Goal: Task Accomplishment & Management: Manage account settings

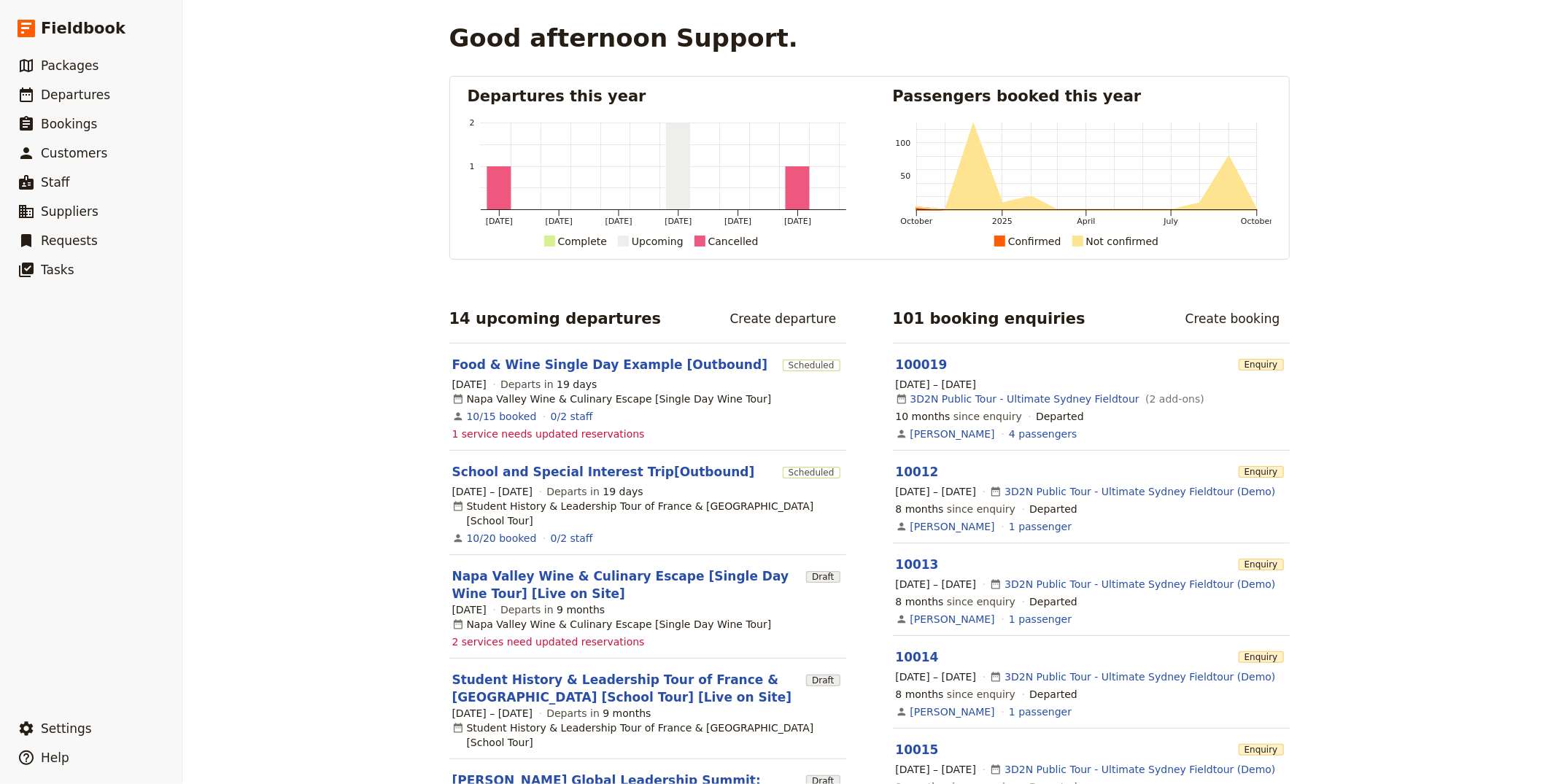
click at [411, 292] on div "Good afternoon Support. Departures this year [DATE] [DATE] [DATE] [DATE] [DATE]…" at bounding box center [869, 392] width 1374 height 784
click at [86, 90] on span "Departures" at bounding box center [75, 94] width 69 height 14
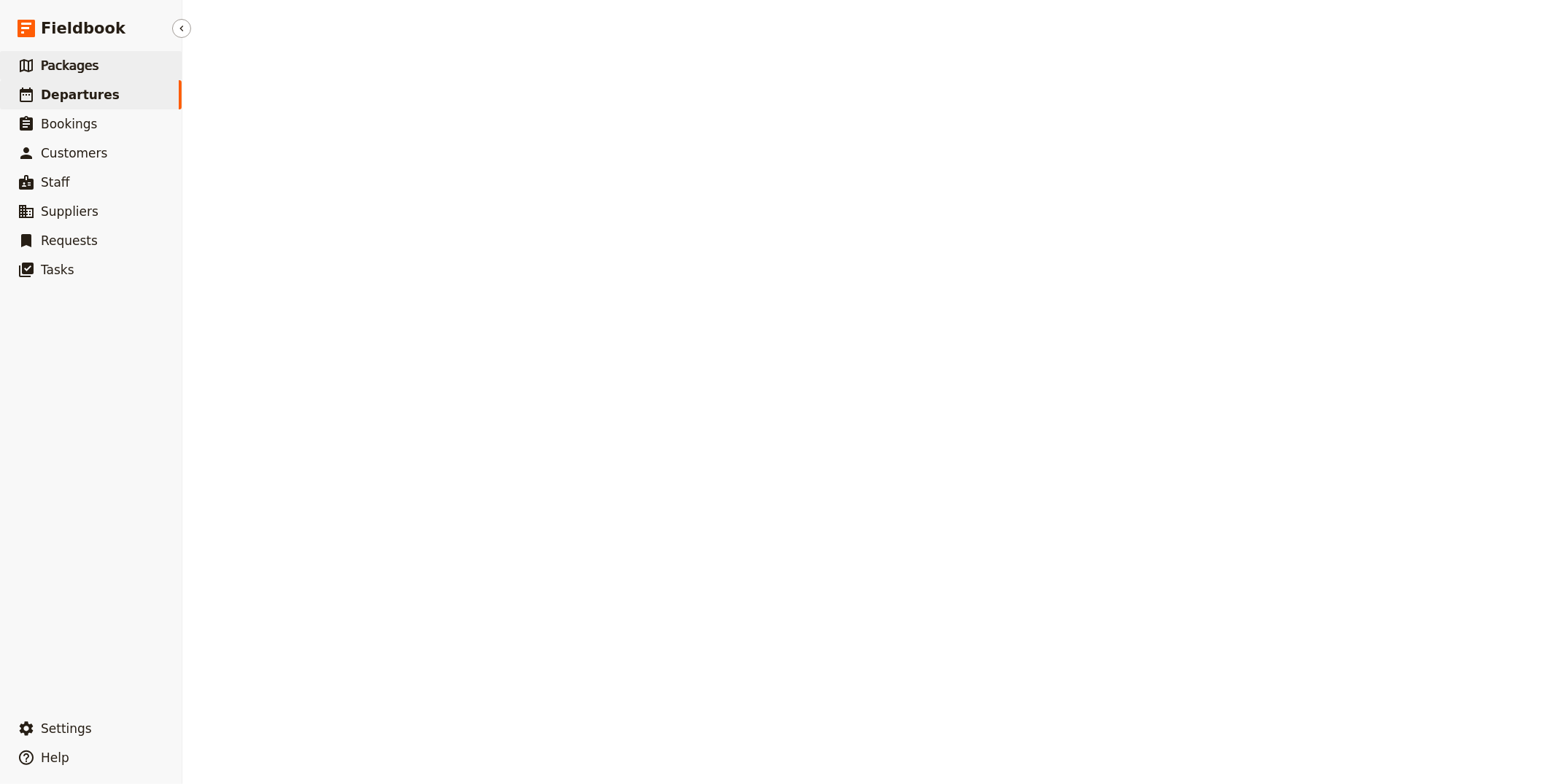
select select "CREATED_AT"
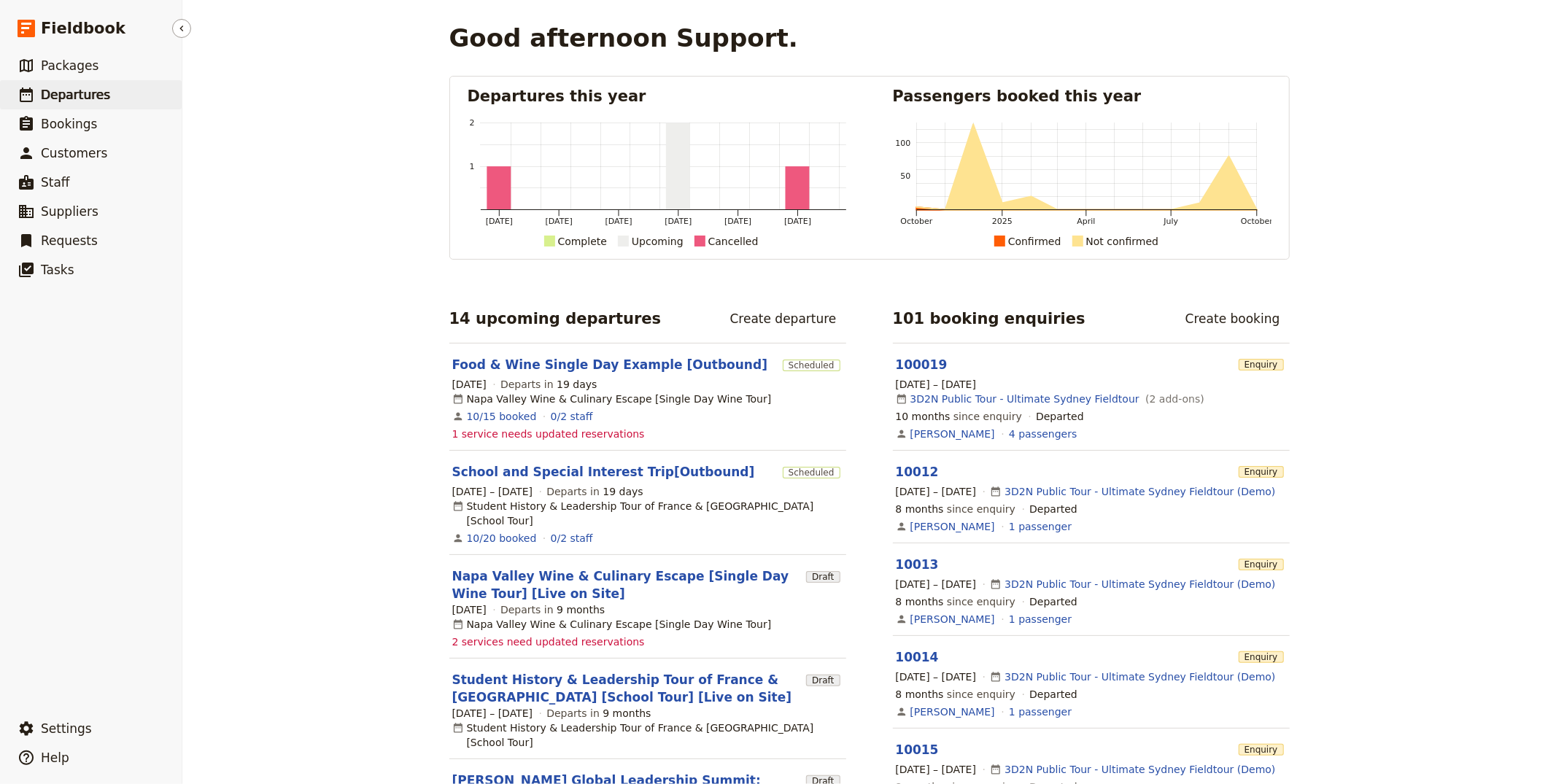
click at [111, 91] on link "​ Departures" at bounding box center [91, 94] width 181 height 29
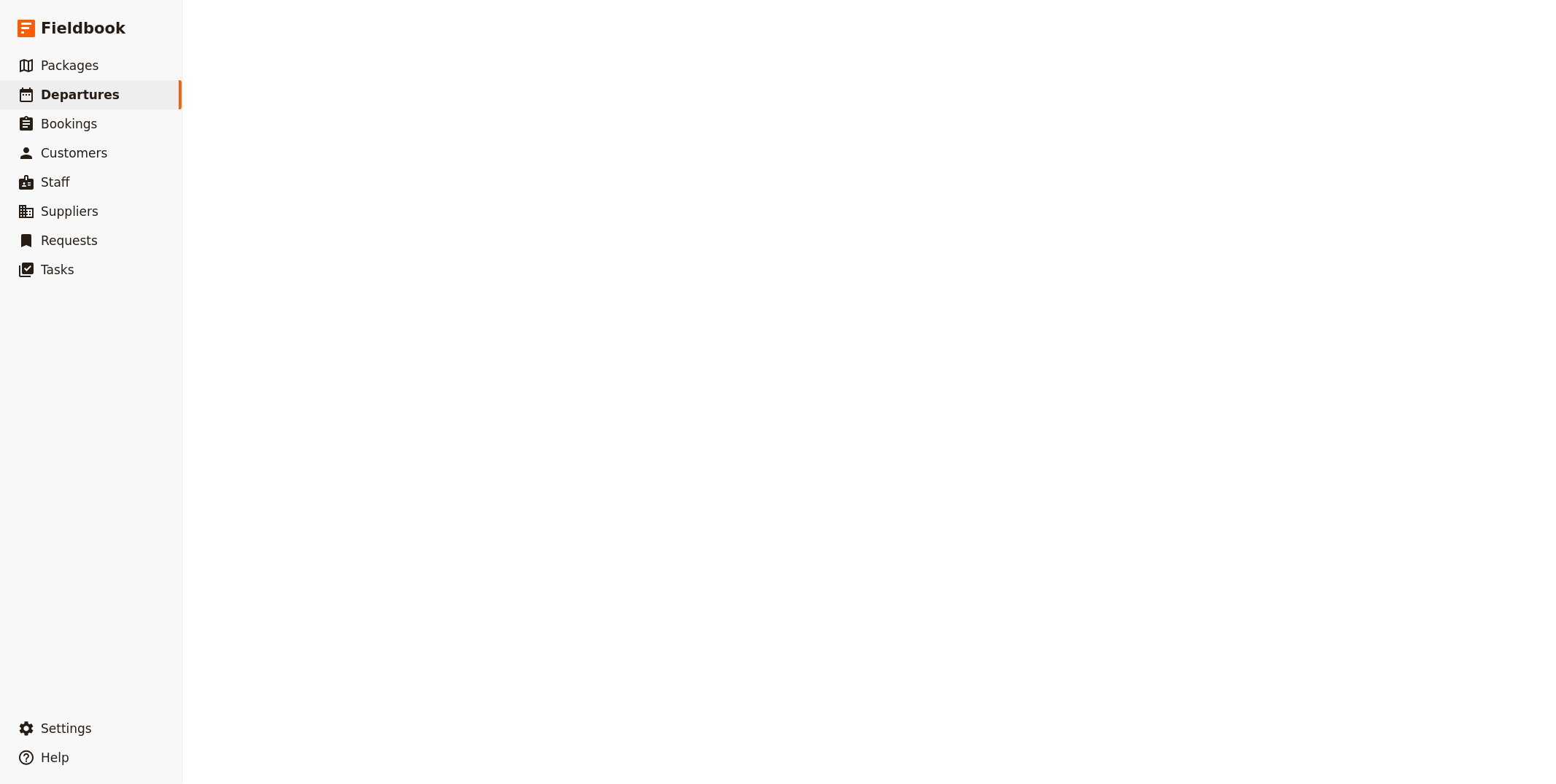
select select "CREATED_AT"
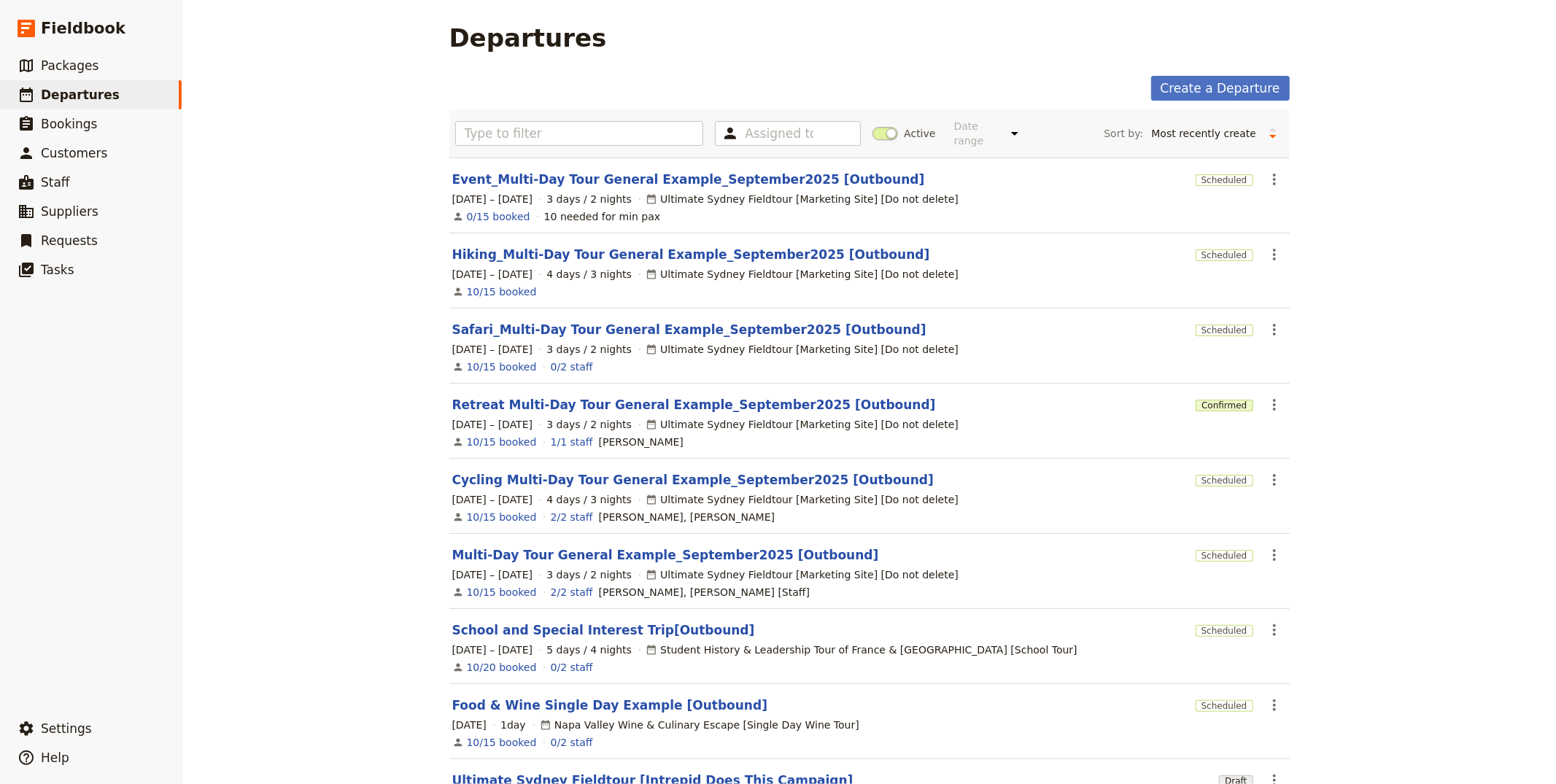
click at [527, 149] on div "Assigned to Active Date range This week Next week This month Next month This ye…" at bounding box center [870, 133] width 828 height 37
click at [529, 142] on input "text" at bounding box center [579, 134] width 249 height 25
paste input "Enchanting Switzerland Small Group Tour"
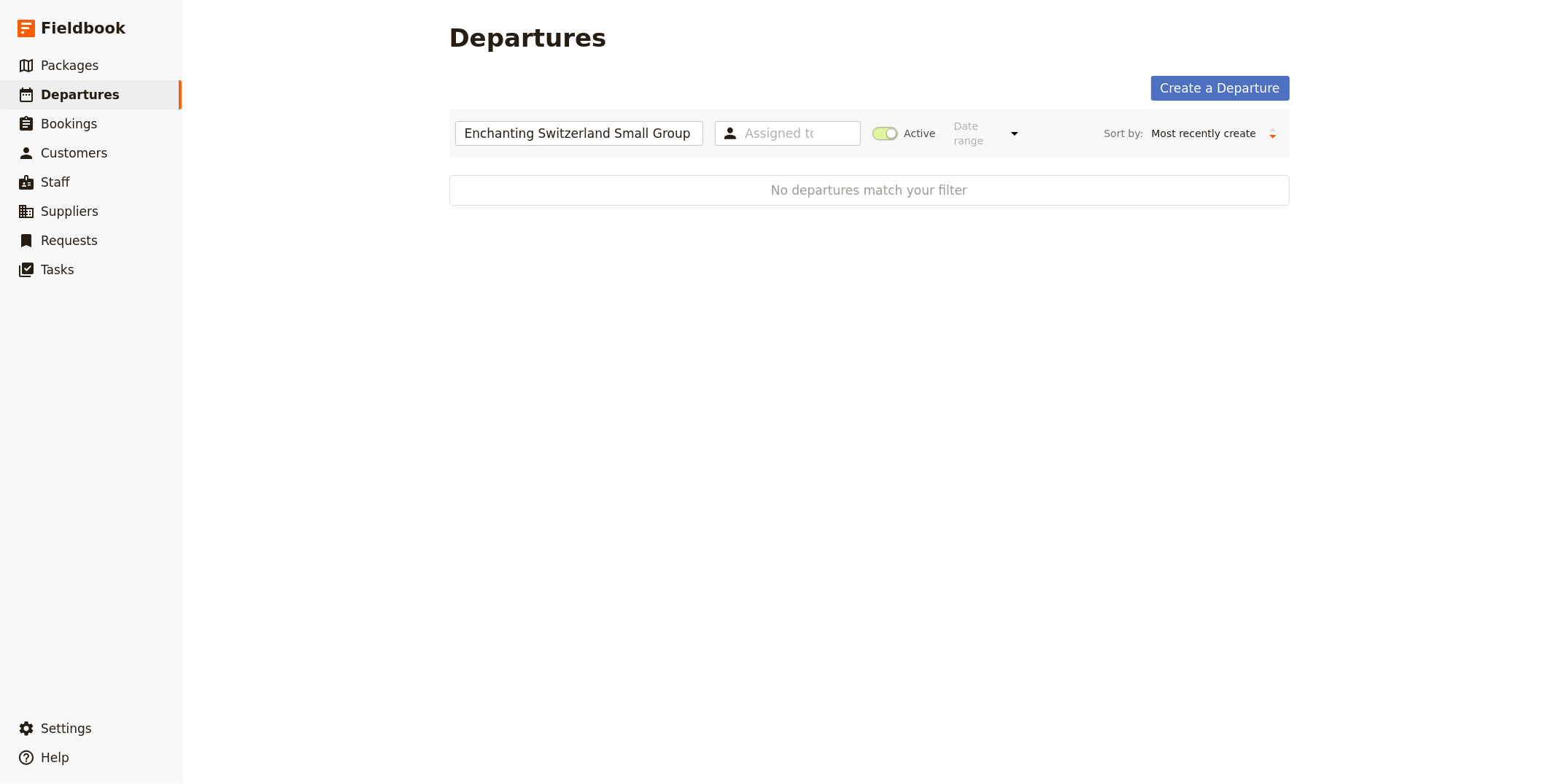
click at [877, 128] on span at bounding box center [885, 133] width 25 height 13
click at [872, 126] on input "Active" at bounding box center [872, 126] width 0 height 0
click at [669, 145] on div "Enchanting Switzerland Small Group Tour Assigned to Active Date range Upcoming …" at bounding box center [870, 133] width 828 height 37
click at [877, 131] on span at bounding box center [885, 133] width 25 height 13
click at [872, 126] on input "Active" at bounding box center [872, 126] width 0 height 0
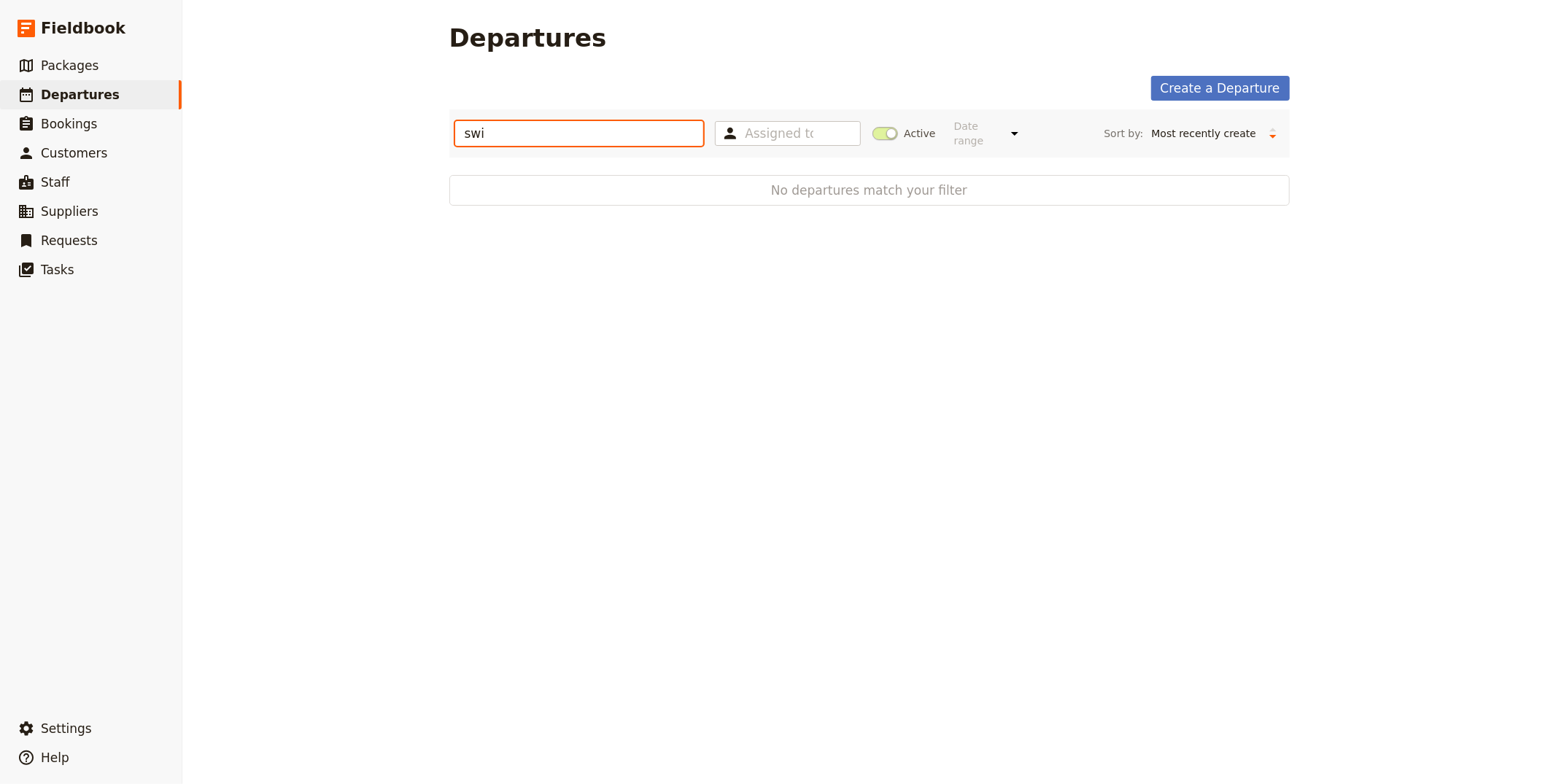
click at [515, 141] on input "swi" at bounding box center [579, 134] width 249 height 25
type input "swit"
click at [59, 58] on span "Packages" at bounding box center [69, 66] width 57 height 14
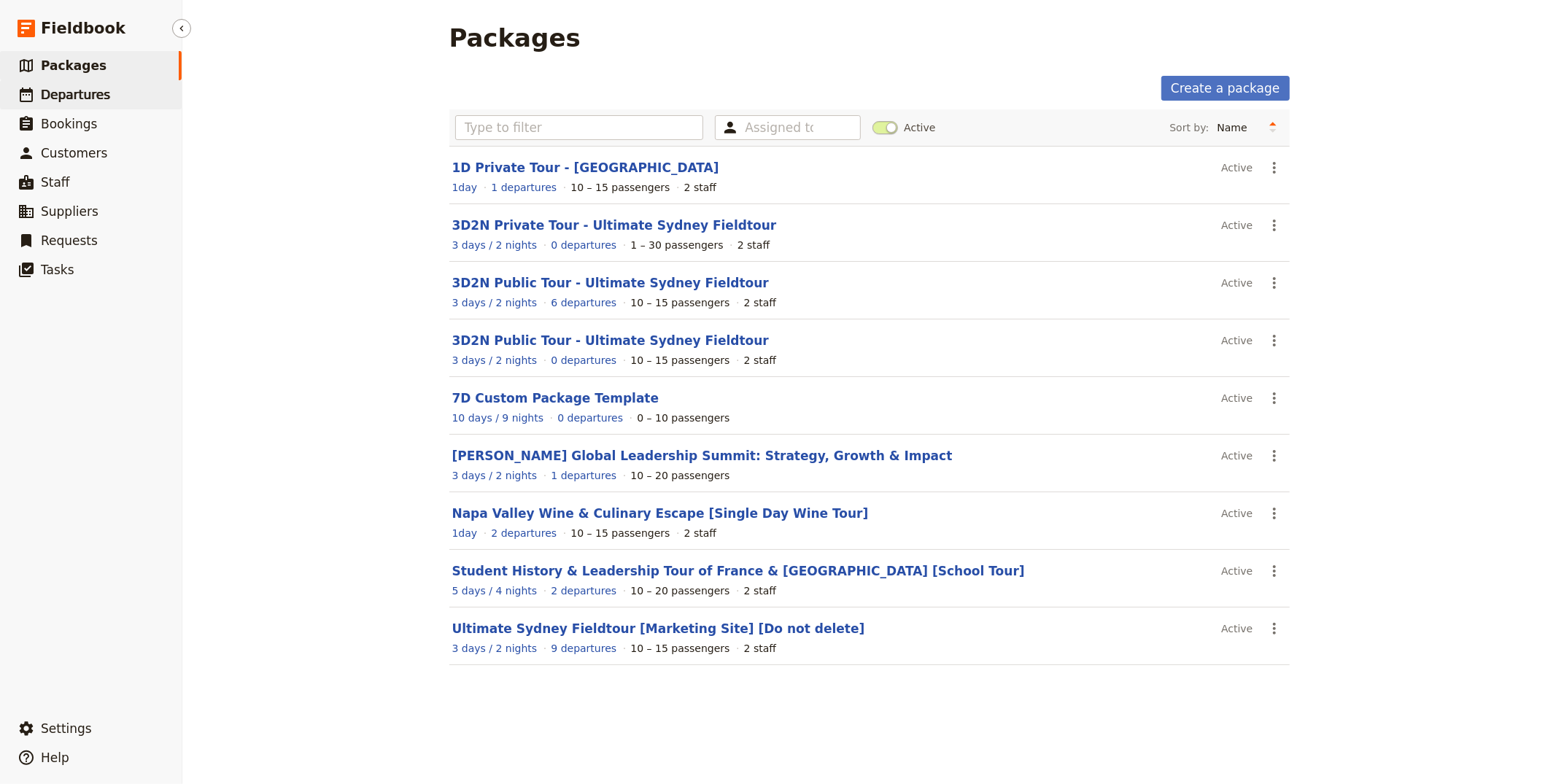
click at [117, 92] on link "​ Departures" at bounding box center [91, 94] width 181 height 29
select select "CREATED_AT"
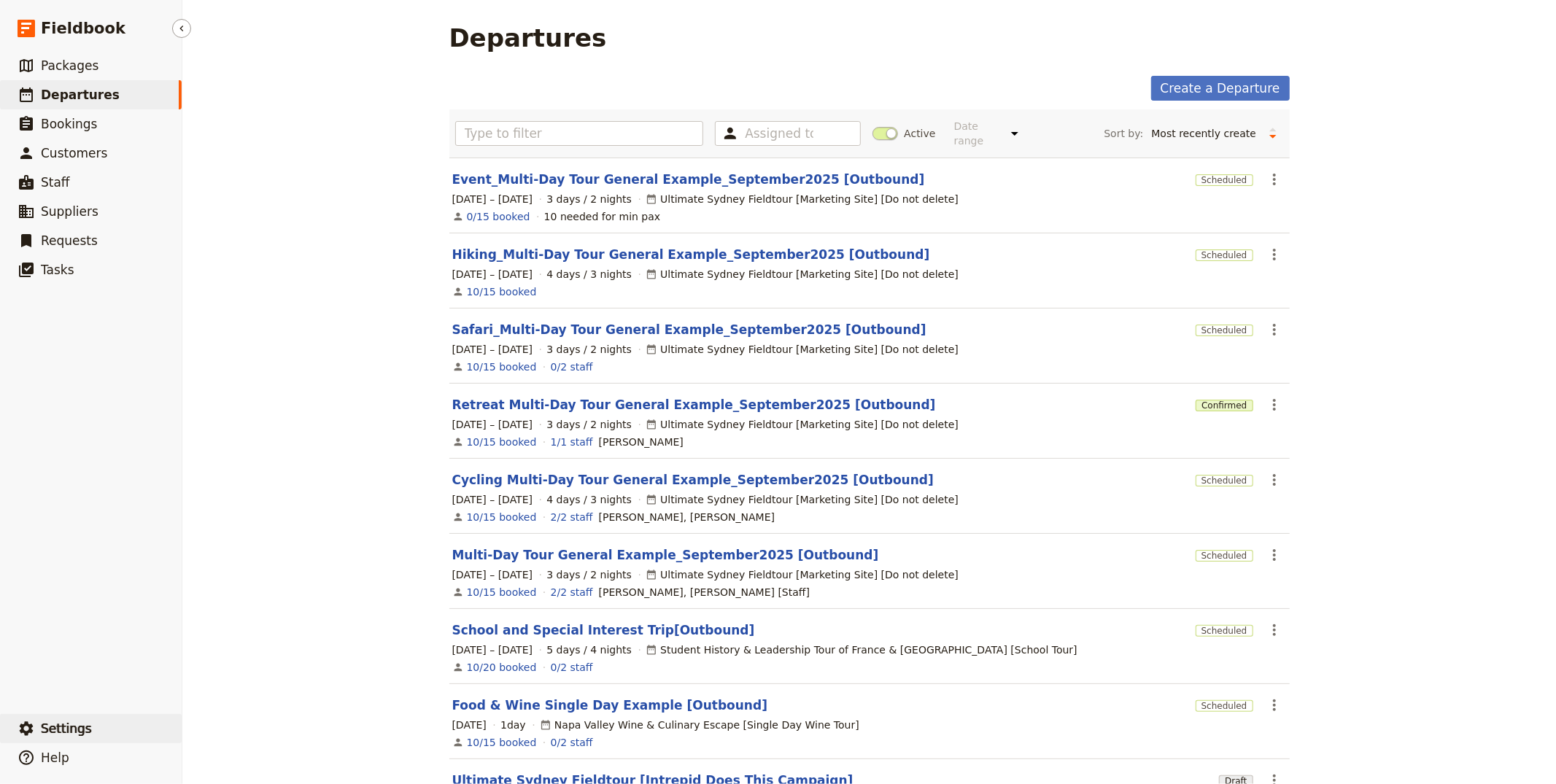
click at [96, 724] on button "​ Settings" at bounding box center [91, 728] width 181 height 29
click at [227, 721] on button "Sign out" at bounding box center [255, 729] width 136 height 21
